Goal: Task Accomplishment & Management: Manage account settings

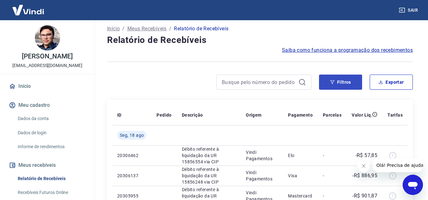
scroll to position [32, 0]
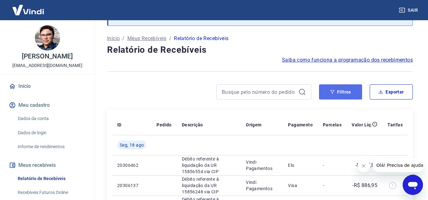
click at [340, 90] on button "Filtros" at bounding box center [340, 92] width 43 height 15
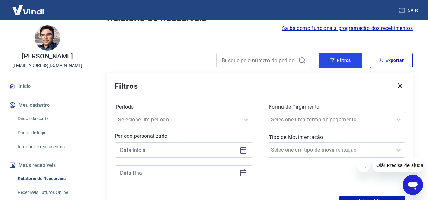
scroll to position [95, 0]
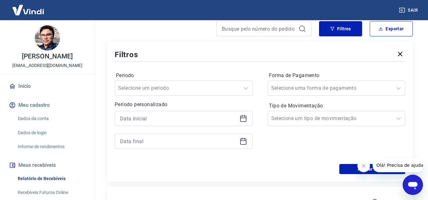
click at [243, 117] on icon at bounding box center [243, 119] width 6 height 6
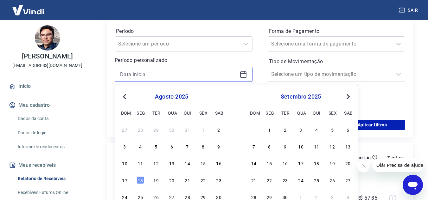
scroll to position [190, 0]
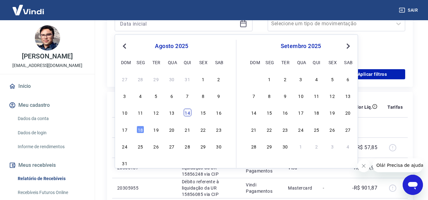
click at [189, 114] on div "14" at bounding box center [188, 113] width 8 height 8
type input "[DATE]"
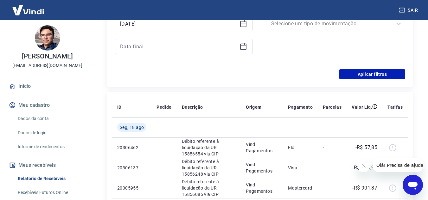
click at [243, 47] on icon at bounding box center [243, 47] width 8 height 8
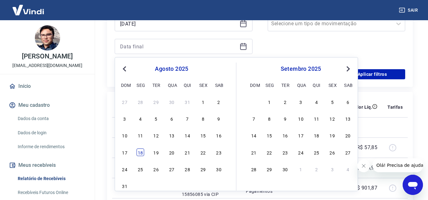
click at [139, 152] on div "18" at bounding box center [140, 153] width 8 height 8
type input "[DATE]"
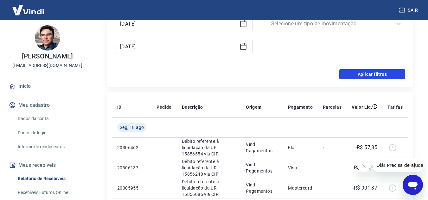
drag, startPoint x: 358, startPoint y: 70, endPoint x: 326, endPoint y: 72, distance: 32.0
click at [358, 70] on button "Aplicar filtros" at bounding box center [372, 74] width 66 height 10
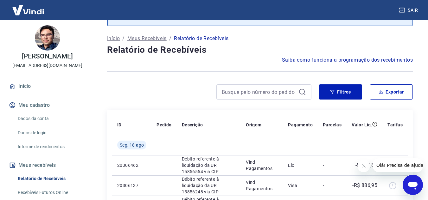
scroll to position [63, 0]
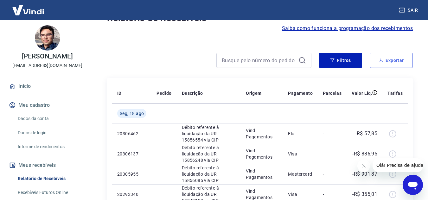
click at [397, 58] on button "Exportar" at bounding box center [390, 60] width 43 height 15
type input "[DATE]"
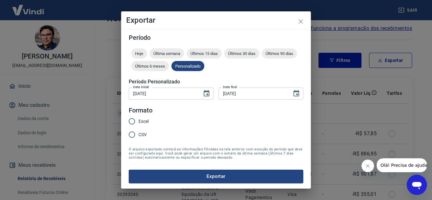
click at [134, 123] on input "Excel" at bounding box center [131, 121] width 13 height 13
radio input "true"
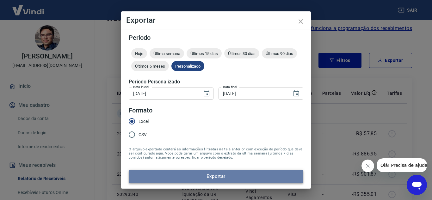
click at [209, 175] on button "Exportar" at bounding box center [216, 176] width 175 height 13
